Goal: Task Accomplishment & Management: Complete application form

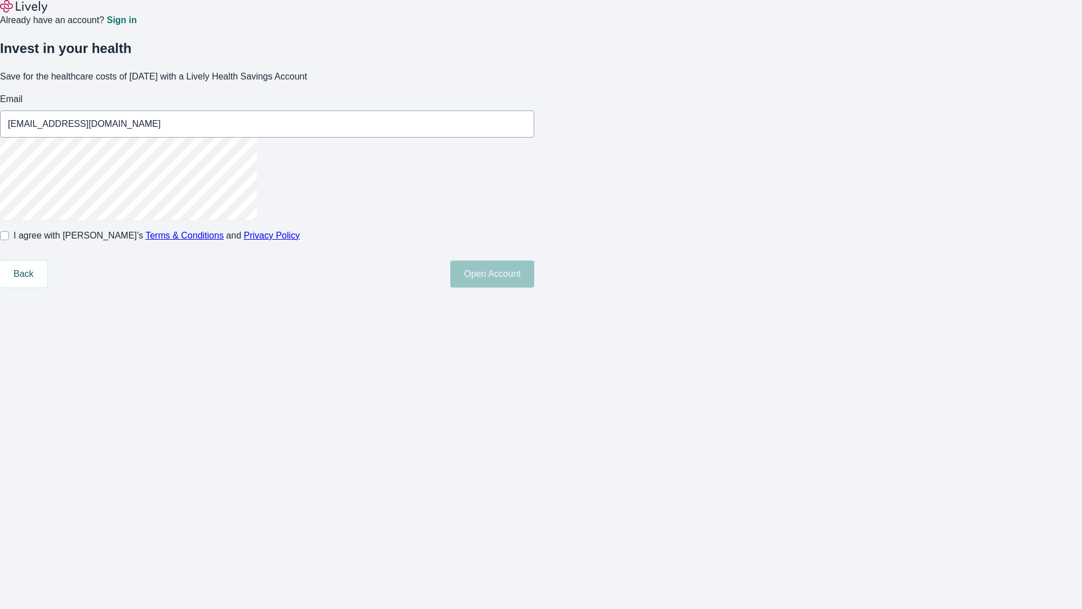
click at [9, 240] on input "I agree with Lively’s Terms & Conditions and Privacy Policy" at bounding box center [4, 235] width 9 height 9
checkbox input "true"
click at [534, 287] on button "Open Account" at bounding box center [492, 273] width 84 height 27
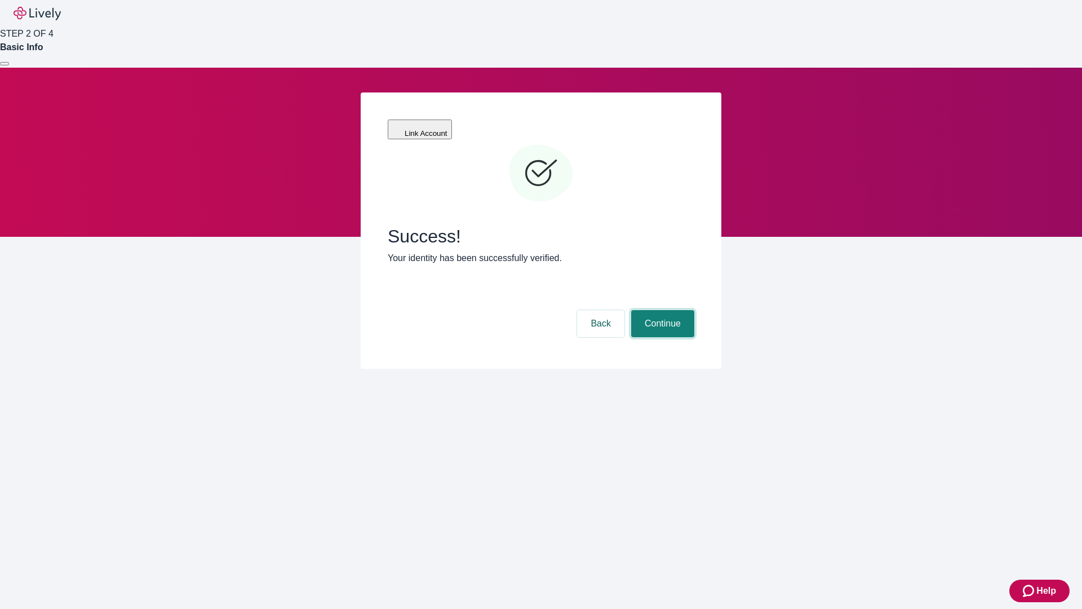
click at [661, 310] on button "Continue" at bounding box center [662, 323] width 63 height 27
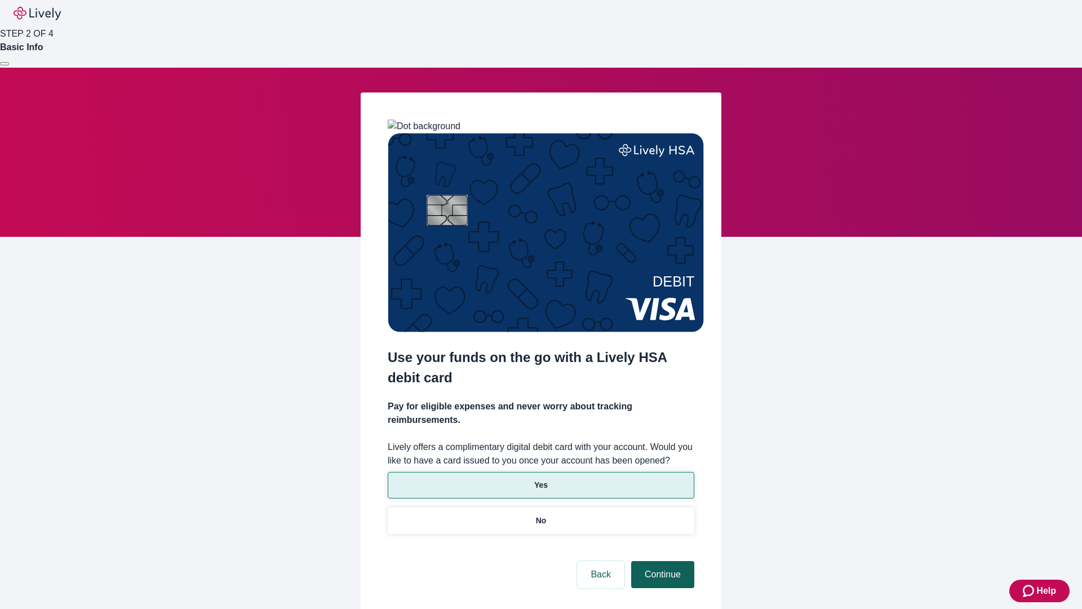
click at [540, 514] on p "No" at bounding box center [541, 520] width 11 height 12
click at [661, 561] on button "Continue" at bounding box center [662, 574] width 63 height 27
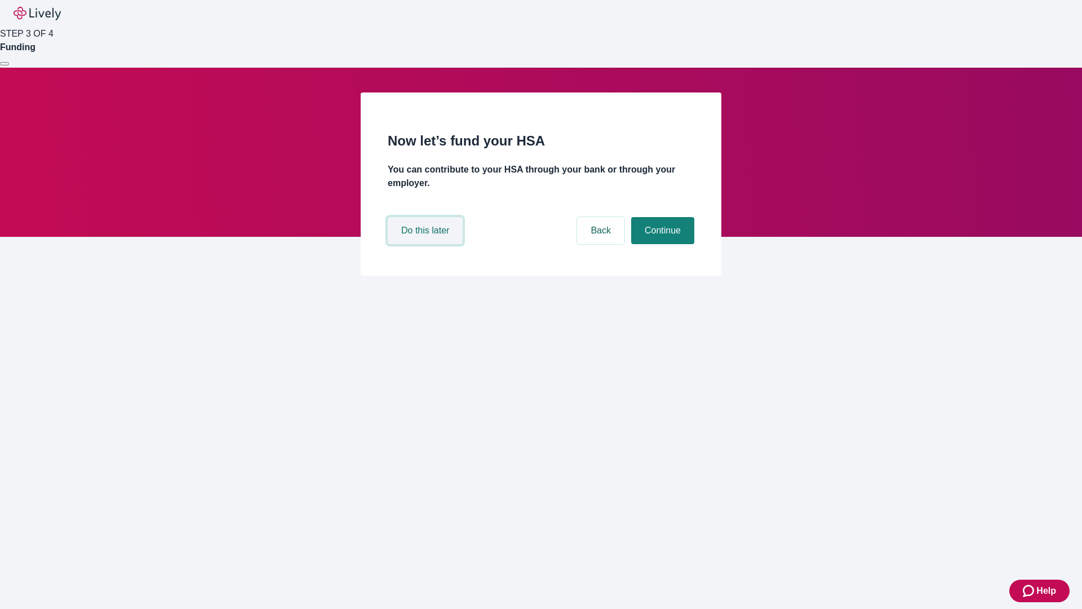
click at [427, 244] on button "Do this later" at bounding box center [425, 230] width 75 height 27
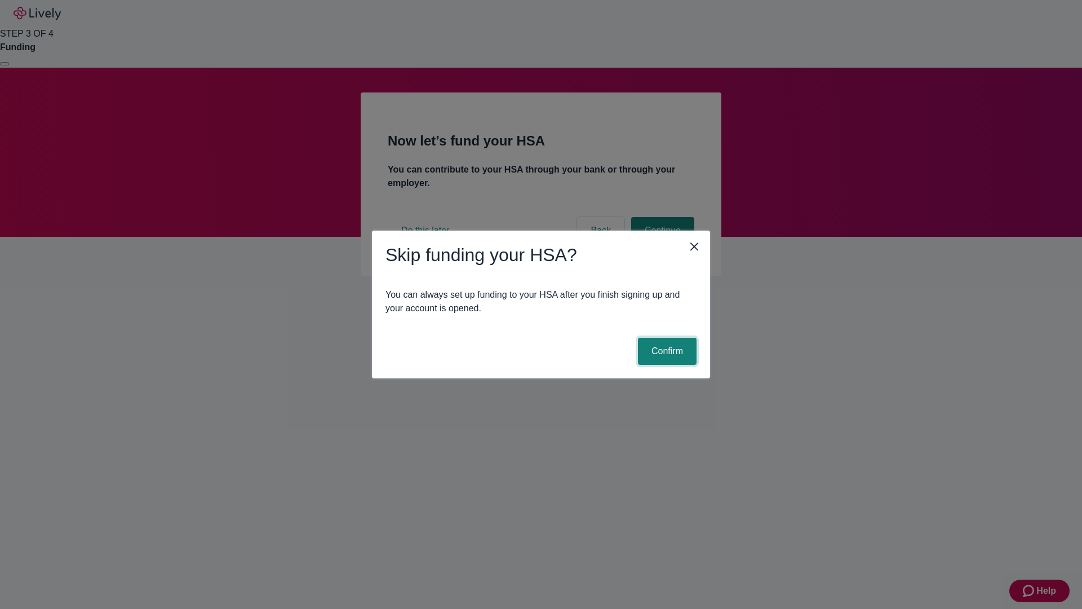
click at [665, 351] on button "Confirm" at bounding box center [667, 351] width 59 height 27
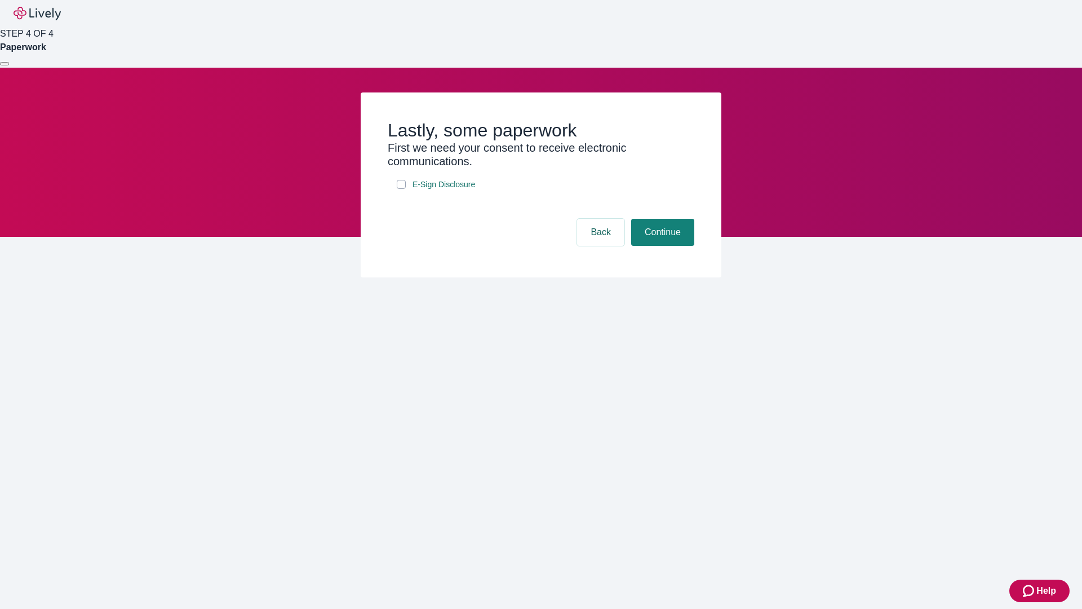
click at [401, 189] on input "E-Sign Disclosure" at bounding box center [401, 184] width 9 height 9
checkbox input "true"
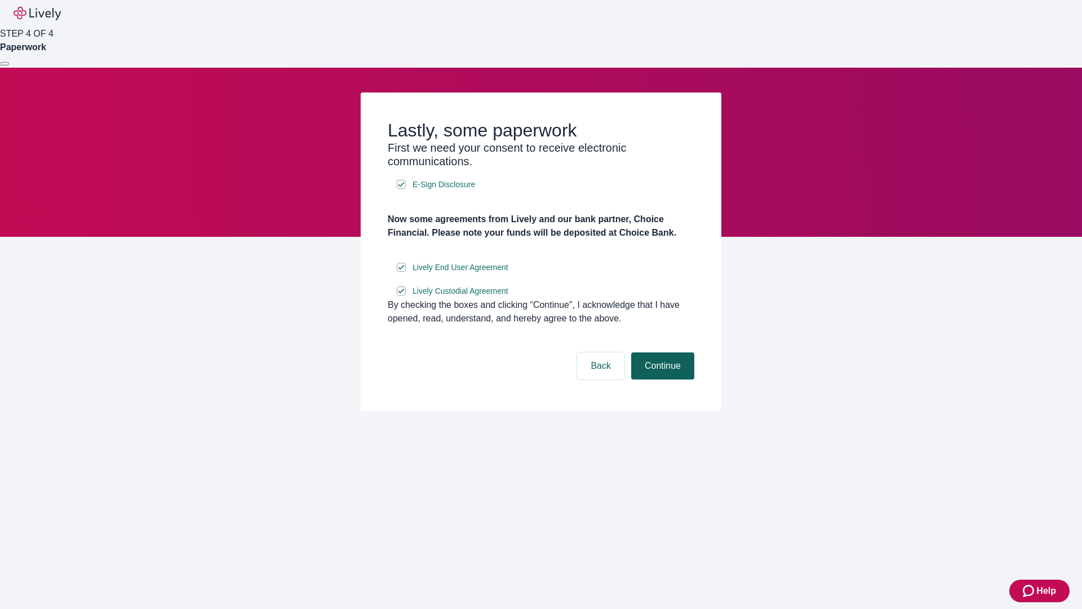
click at [661, 379] on button "Continue" at bounding box center [662, 365] width 63 height 27
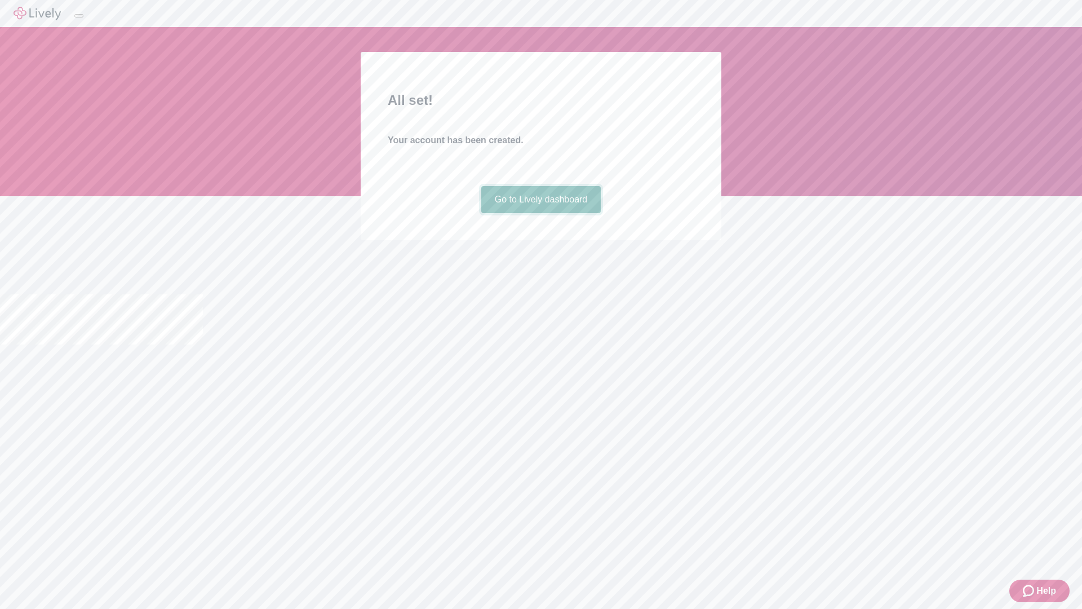
click at [540, 213] on link "Go to Lively dashboard" at bounding box center [541, 199] width 120 height 27
